Goal: Check status: Check status

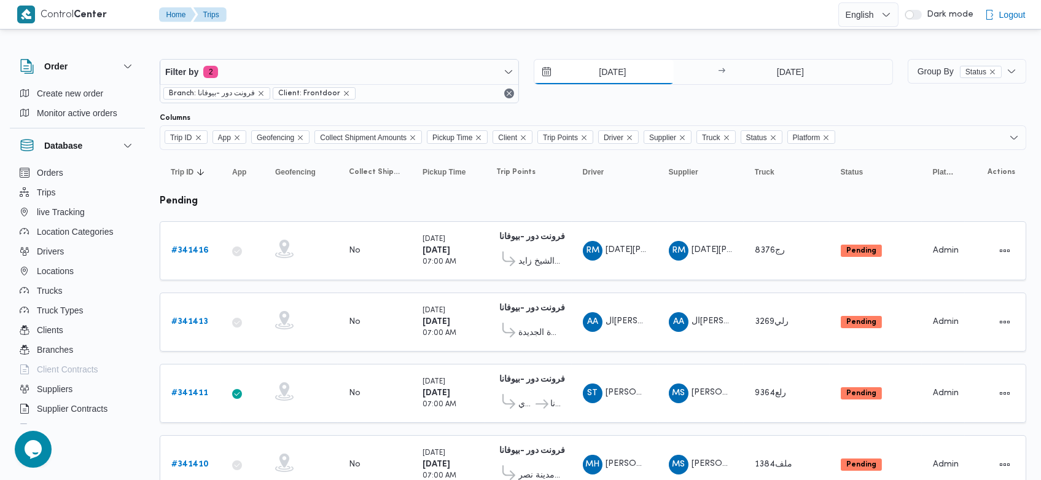
click at [588, 72] on input "[DATE]" at bounding box center [603, 72] width 139 height 25
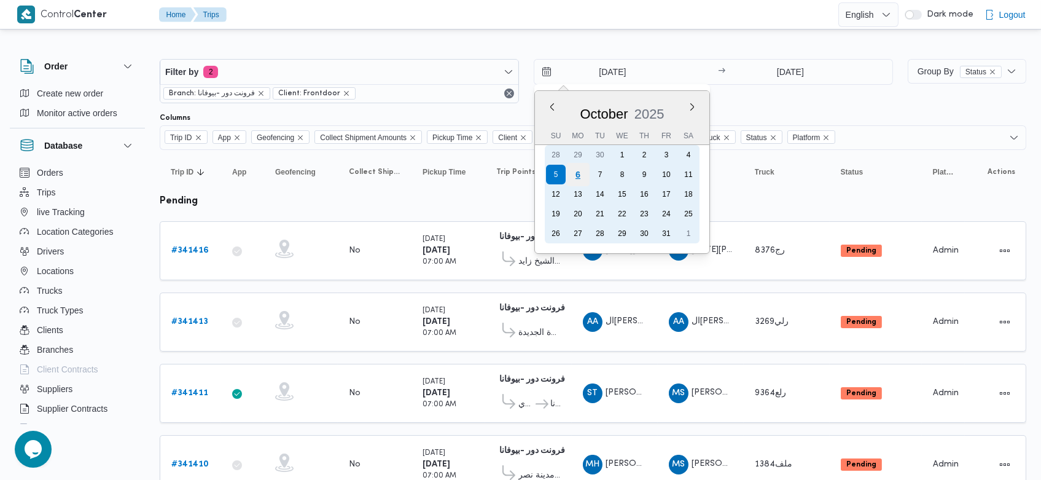
click at [577, 170] on div "6" at bounding box center [577, 174] width 23 height 23
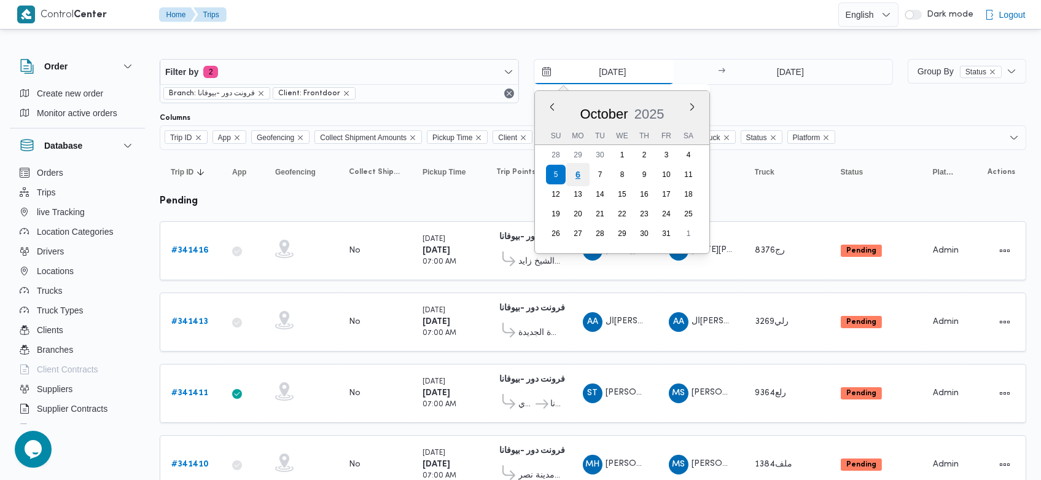
type input "[DATE]"
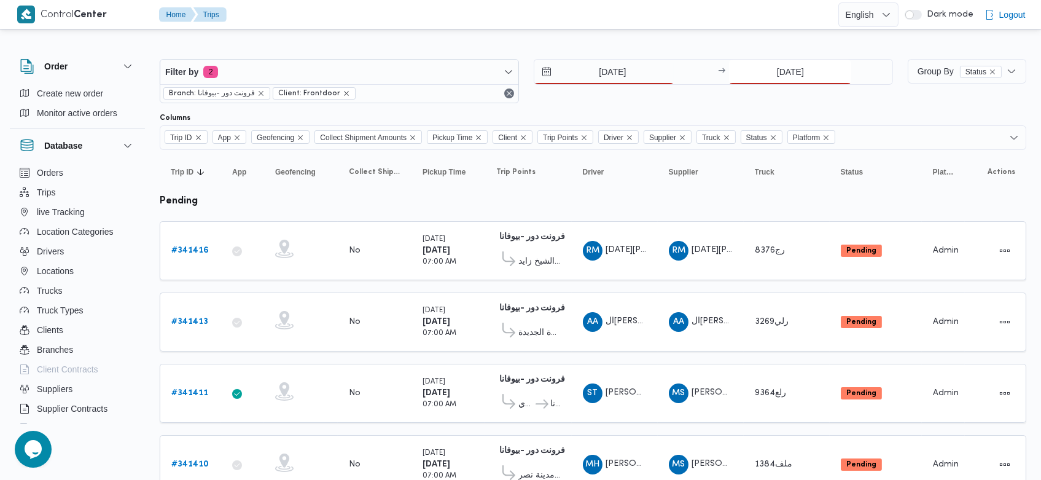
click at [757, 71] on input "[DATE]" at bounding box center [790, 72] width 122 height 25
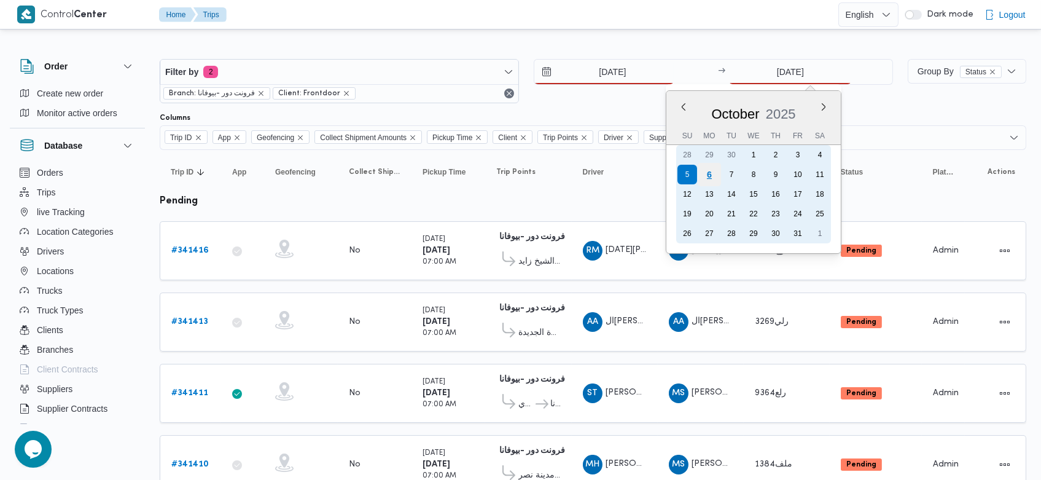
click at [708, 166] on div "6" at bounding box center [709, 174] width 23 height 23
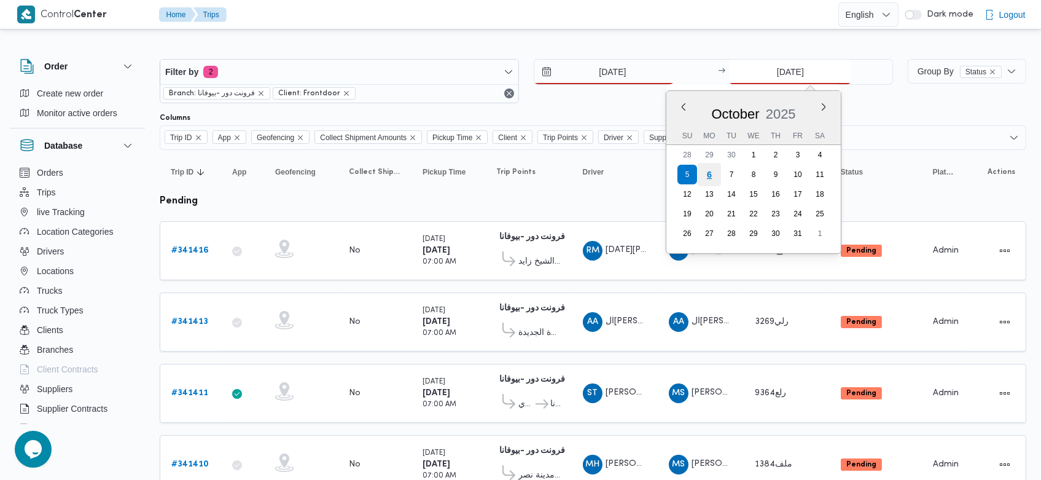
type input "[DATE]"
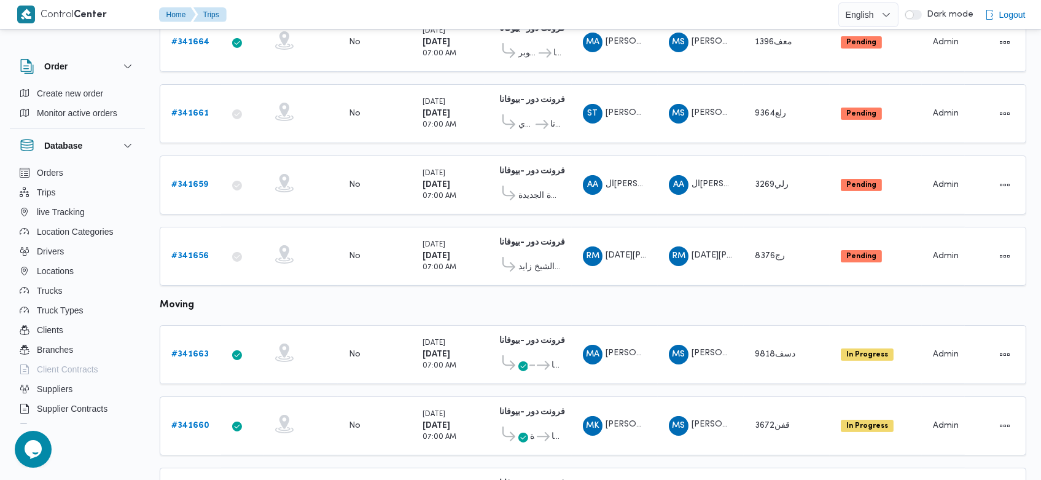
scroll to position [563, 0]
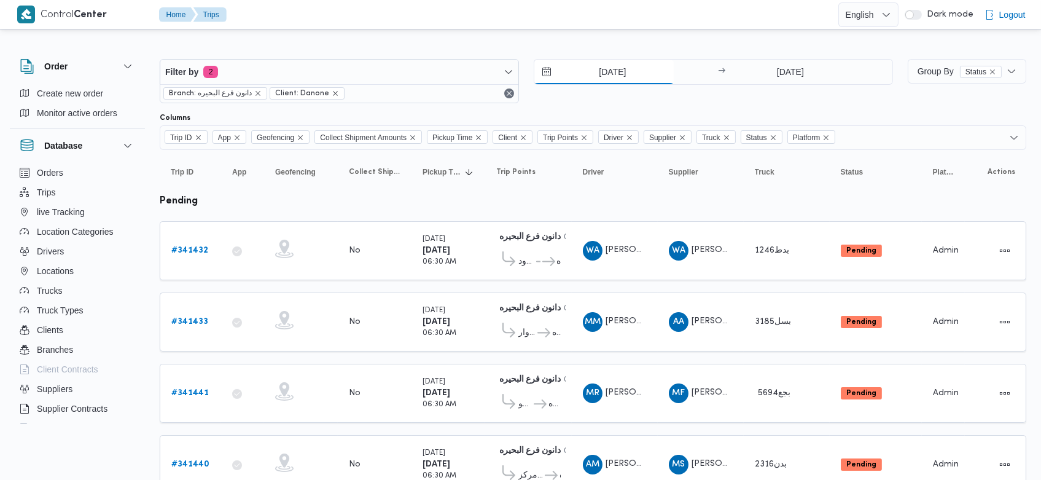
click at [580, 69] on input "[DATE]" at bounding box center [603, 72] width 139 height 25
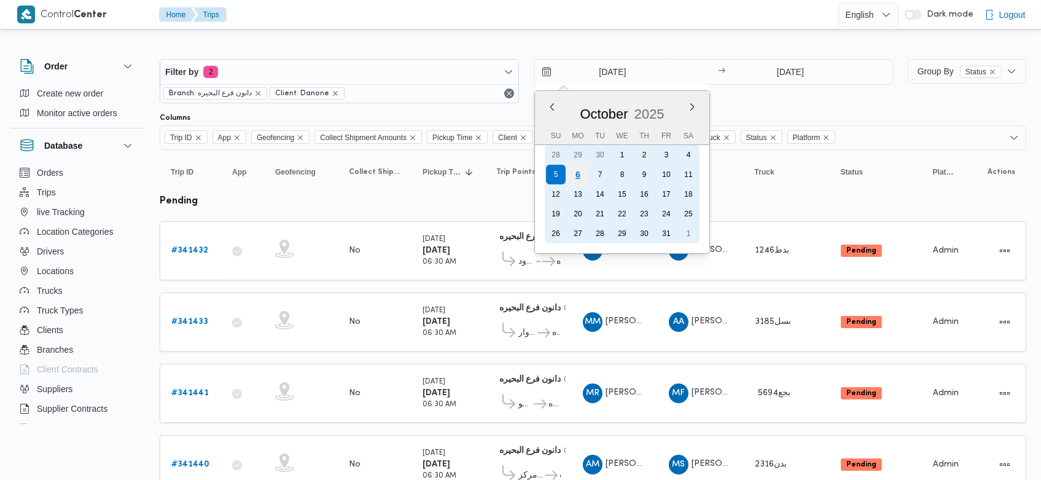
click at [585, 171] on div "6" at bounding box center [577, 174] width 23 height 23
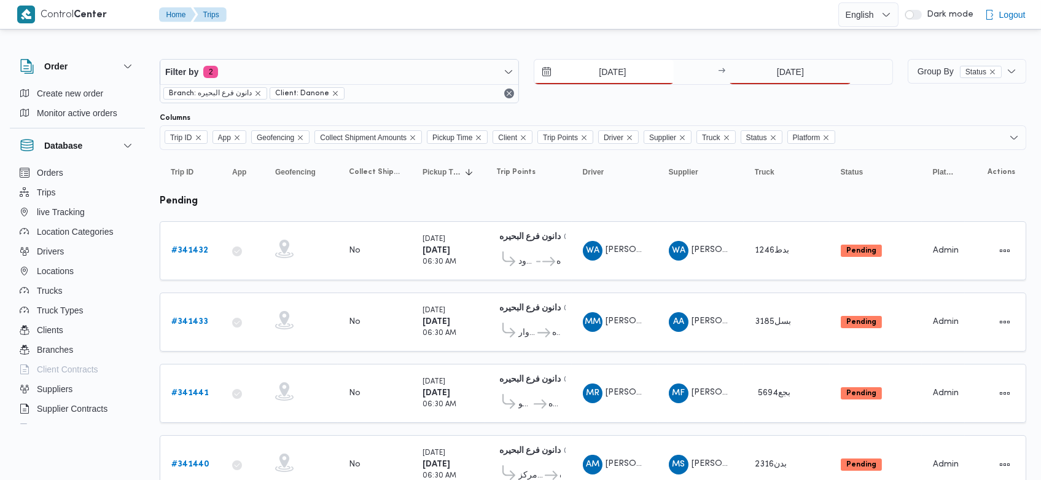
type input "[DATE]"
click at [766, 69] on input "[DATE]" at bounding box center [790, 72] width 122 height 25
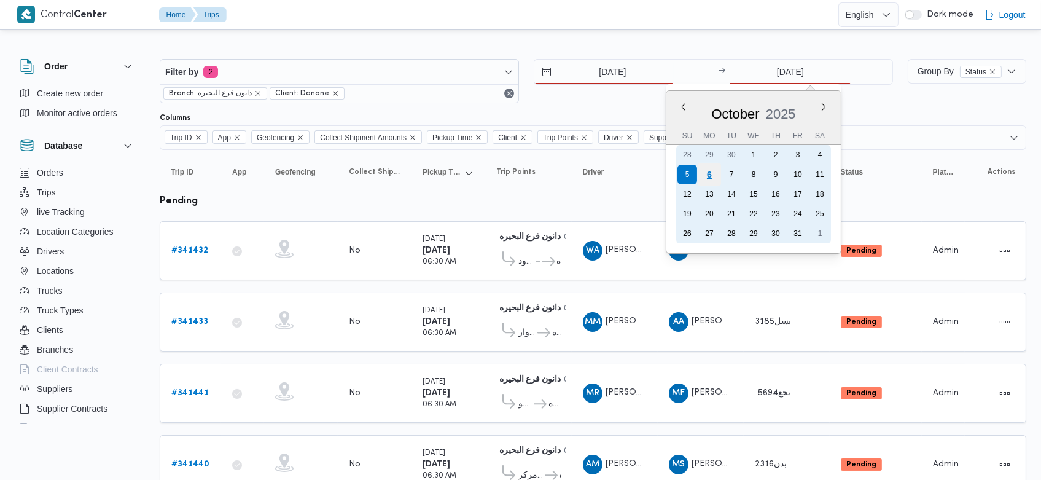
click at [713, 172] on div "6" at bounding box center [709, 174] width 23 height 23
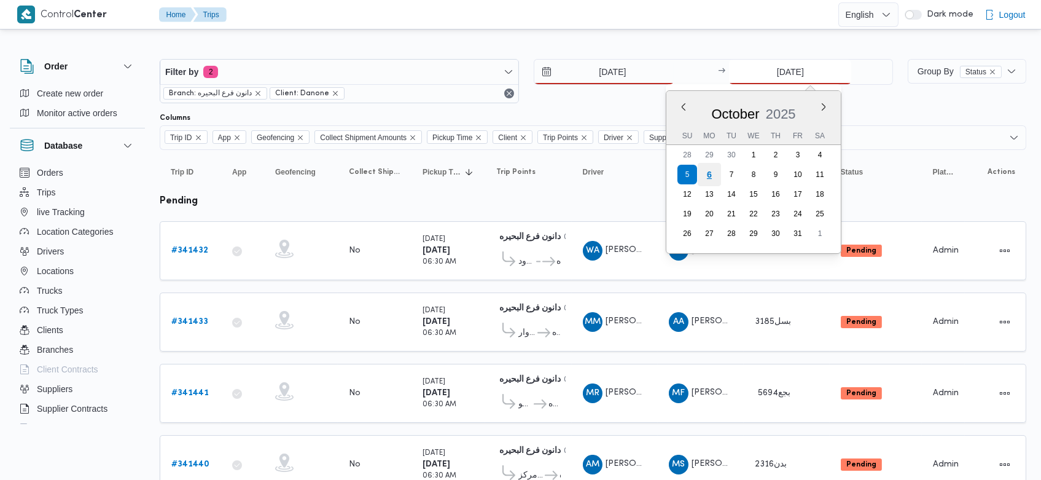
type input "[DATE]"
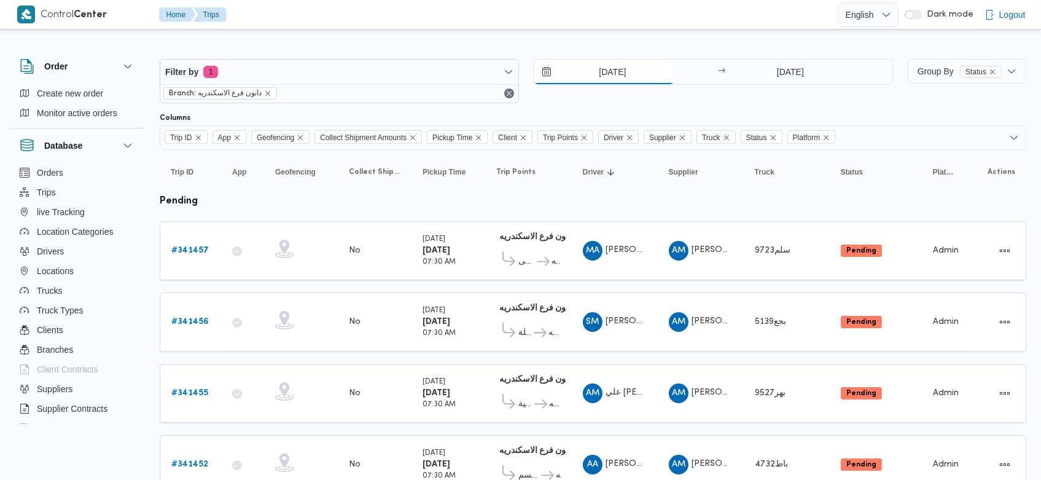
click at [588, 72] on input "[DATE]" at bounding box center [603, 72] width 139 height 25
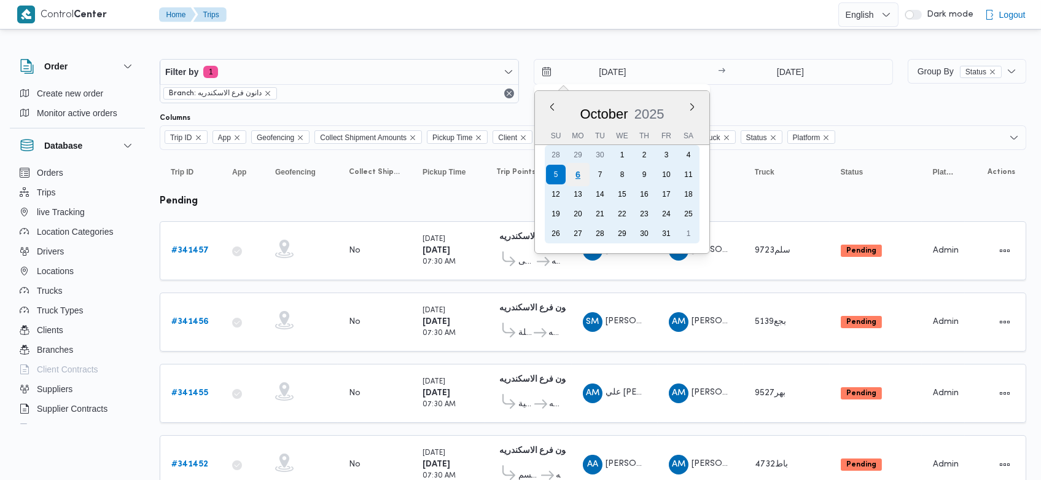
click at [584, 179] on div "6" at bounding box center [577, 174] width 23 height 23
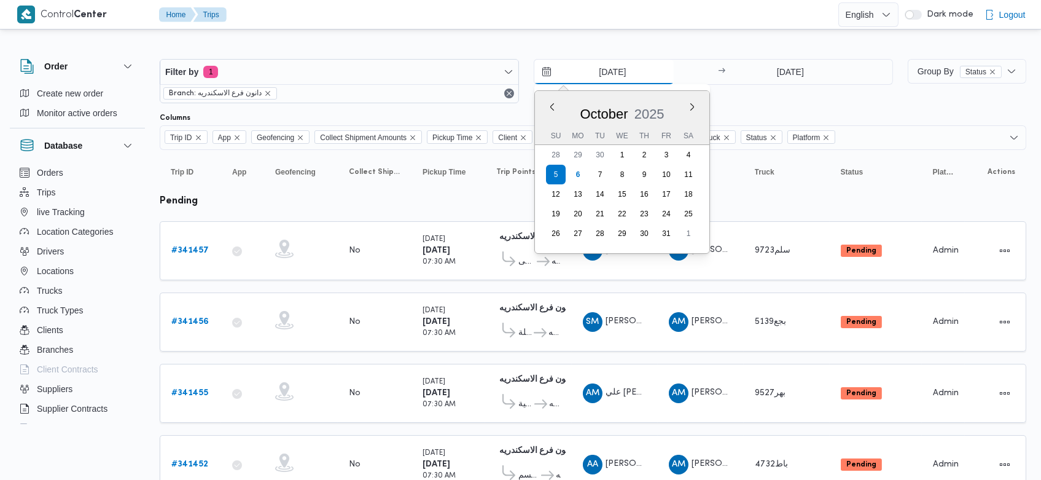
type input "[DATE]"
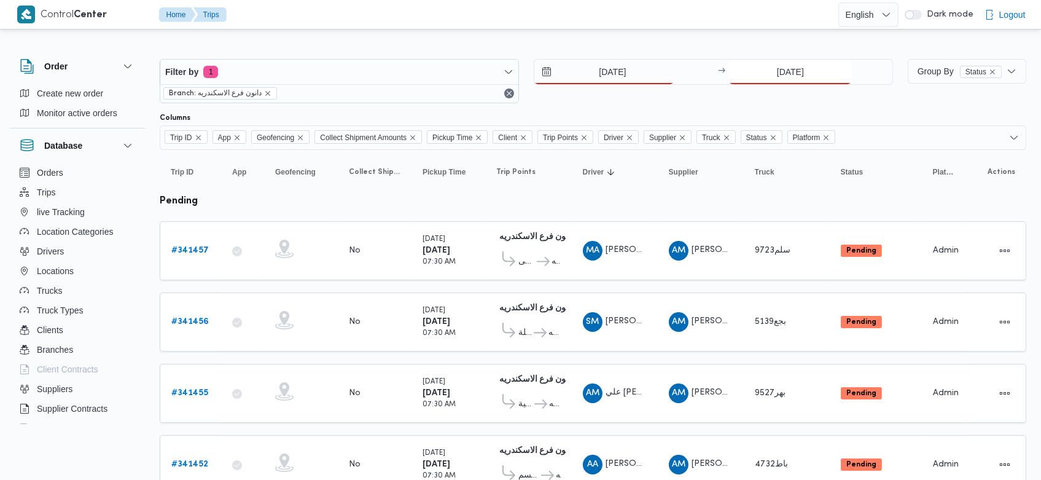
click at [757, 69] on input "[DATE]" at bounding box center [790, 72] width 122 height 25
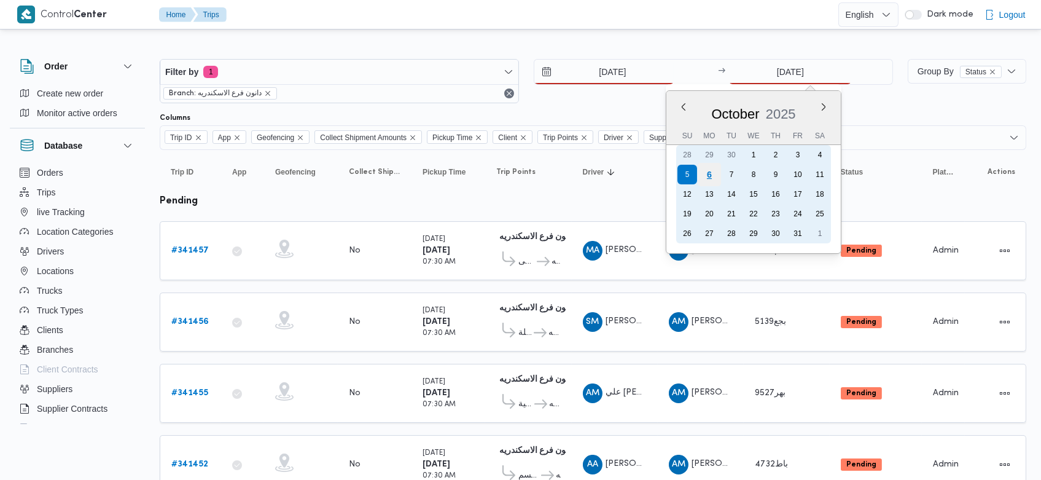
click at [704, 176] on div "6" at bounding box center [709, 174] width 23 height 23
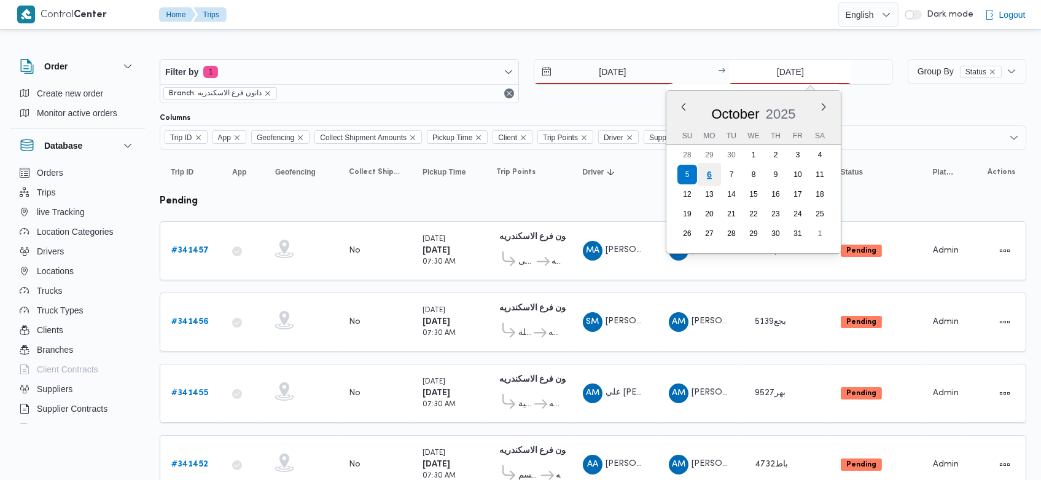
type input "[DATE]"
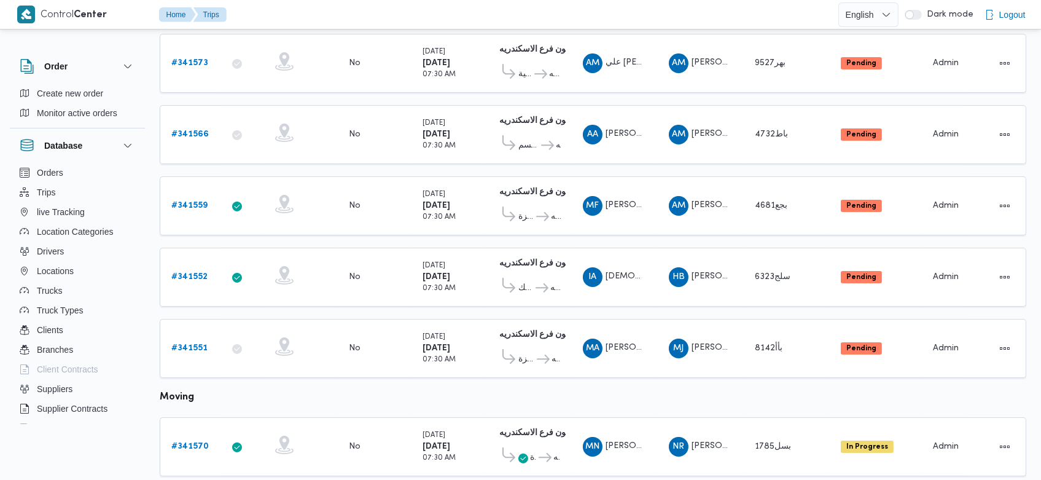
scroll to position [329, 0]
